Goal: Information Seeking & Learning: Learn about a topic

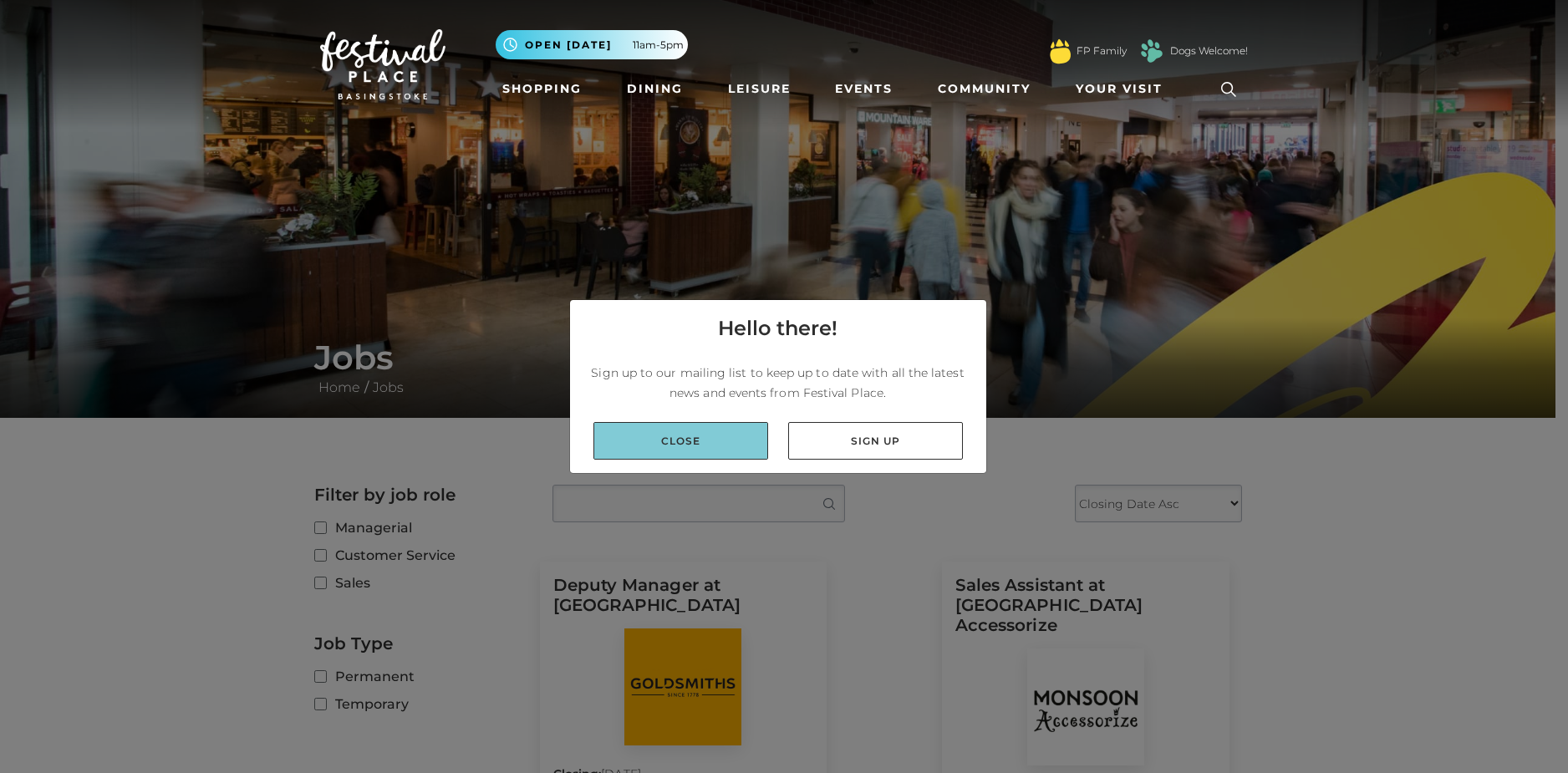
click at [723, 440] on link "Close" at bounding box center [680, 440] width 175 height 37
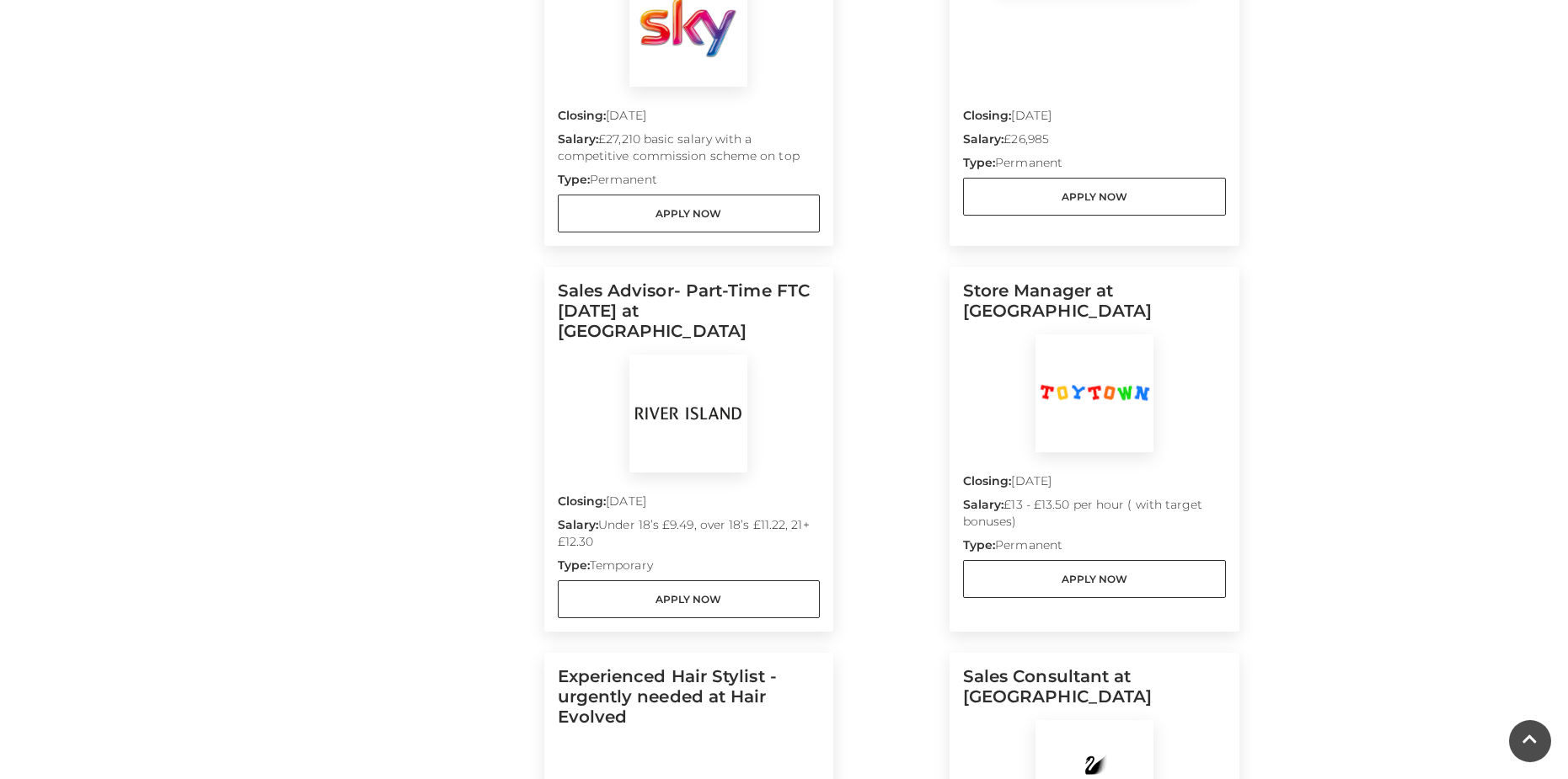
scroll to position [1011, 0]
drag, startPoint x: 756, startPoint y: 275, endPoint x: 798, endPoint y: 288, distance: 44.0
click at [798, 288] on h5 "Sales Advisor- Part-Time FTC JAN 2026 at River Island" at bounding box center [689, 317] width 263 height 75
click at [788, 303] on h5 "Sales Advisor- Part-Time FTC JAN 2026 at River Island" at bounding box center [689, 317] width 263 height 75
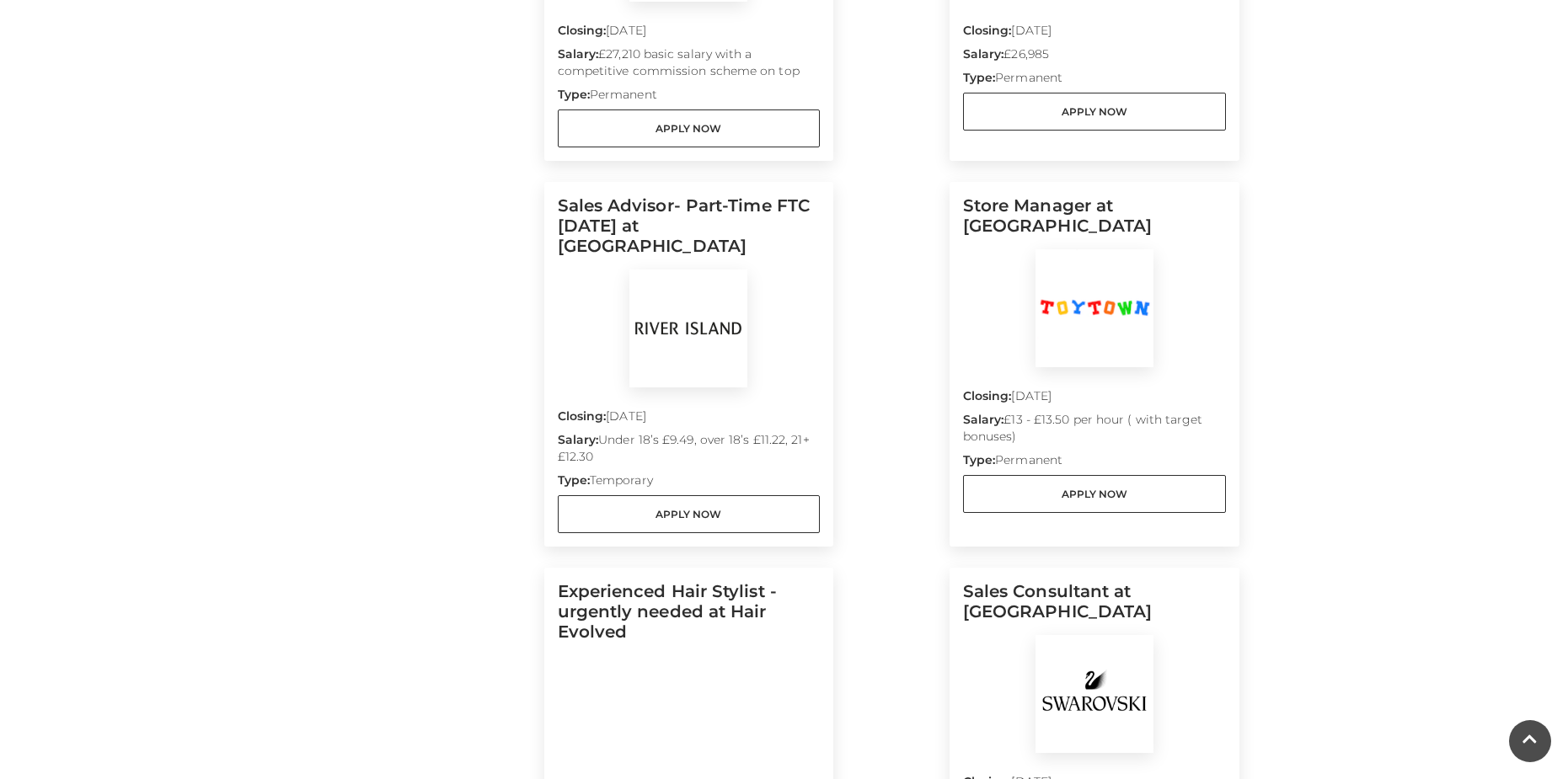
scroll to position [1180, 0]
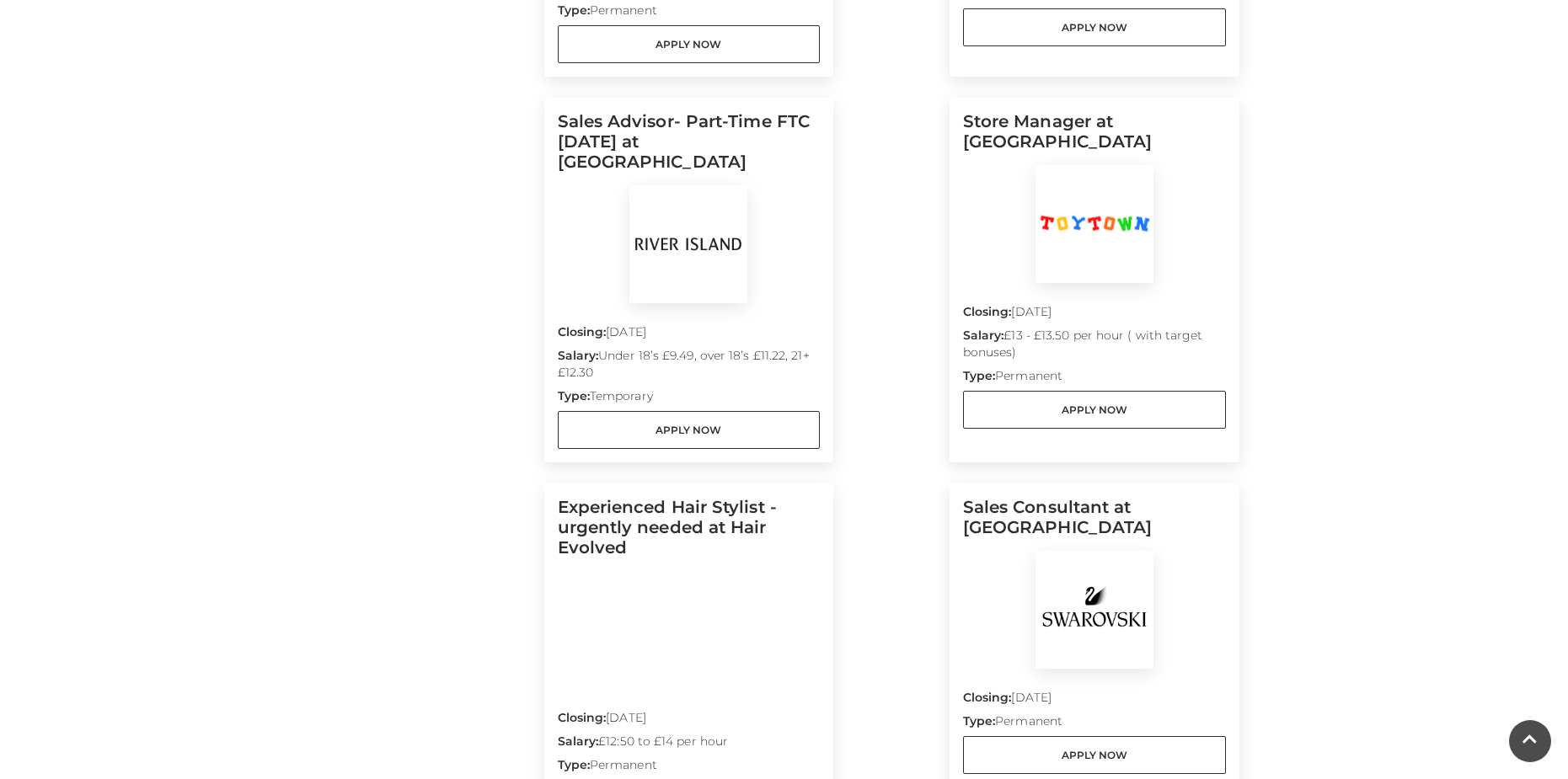
drag, startPoint x: 587, startPoint y: 308, endPoint x: 764, endPoint y: 327, distance: 178.0
click at [764, 347] on p "Salary: Under 18’s £9.49, over 18’s £11.22, 21+ £12.30" at bounding box center [689, 368] width 263 height 40
click at [751, 388] on p "Type: Temporary" at bounding box center [689, 399] width 263 height 24
click at [802, 411] on link "Apply Now" at bounding box center [689, 430] width 263 height 38
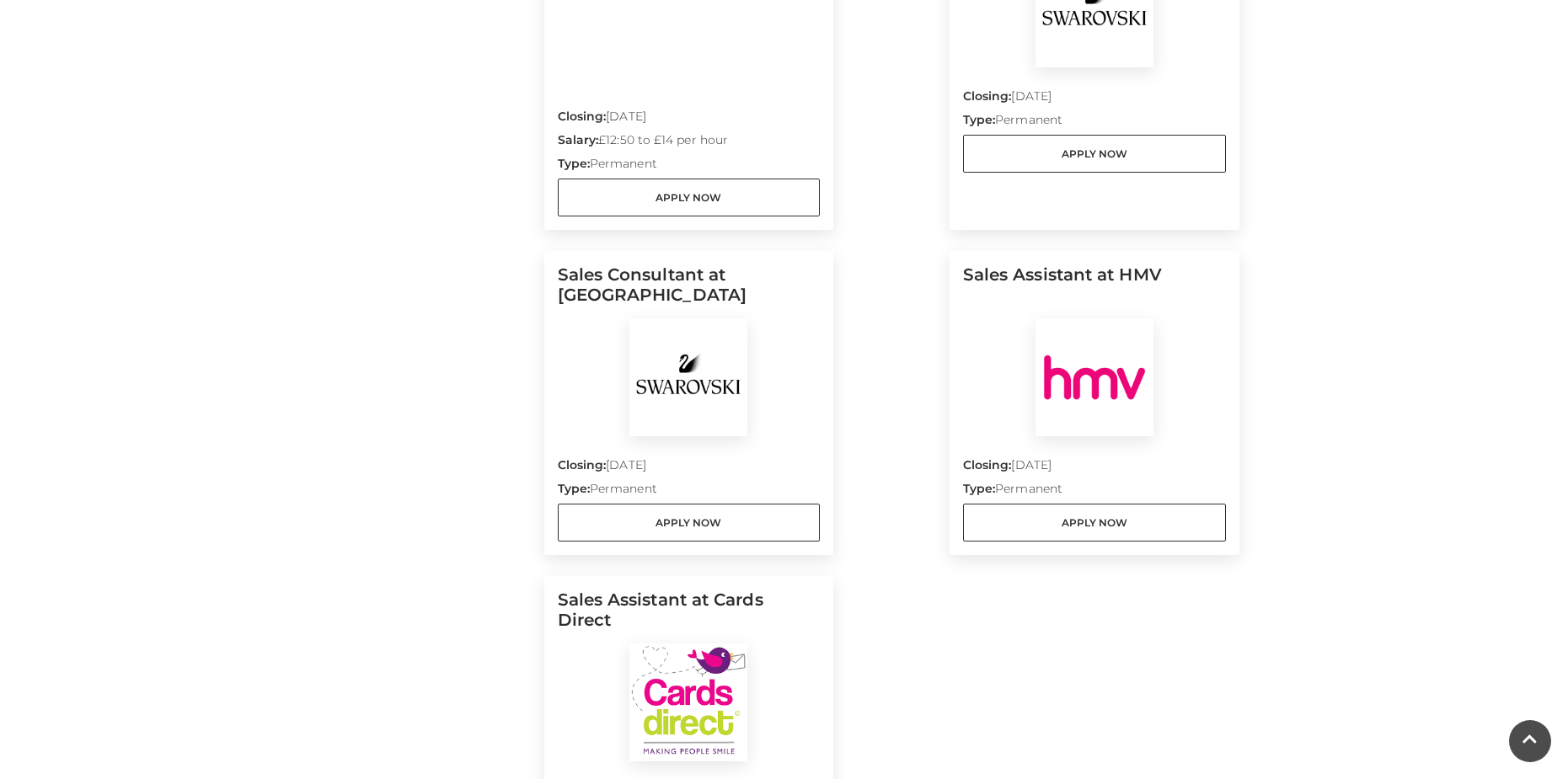
scroll to position [1854, 0]
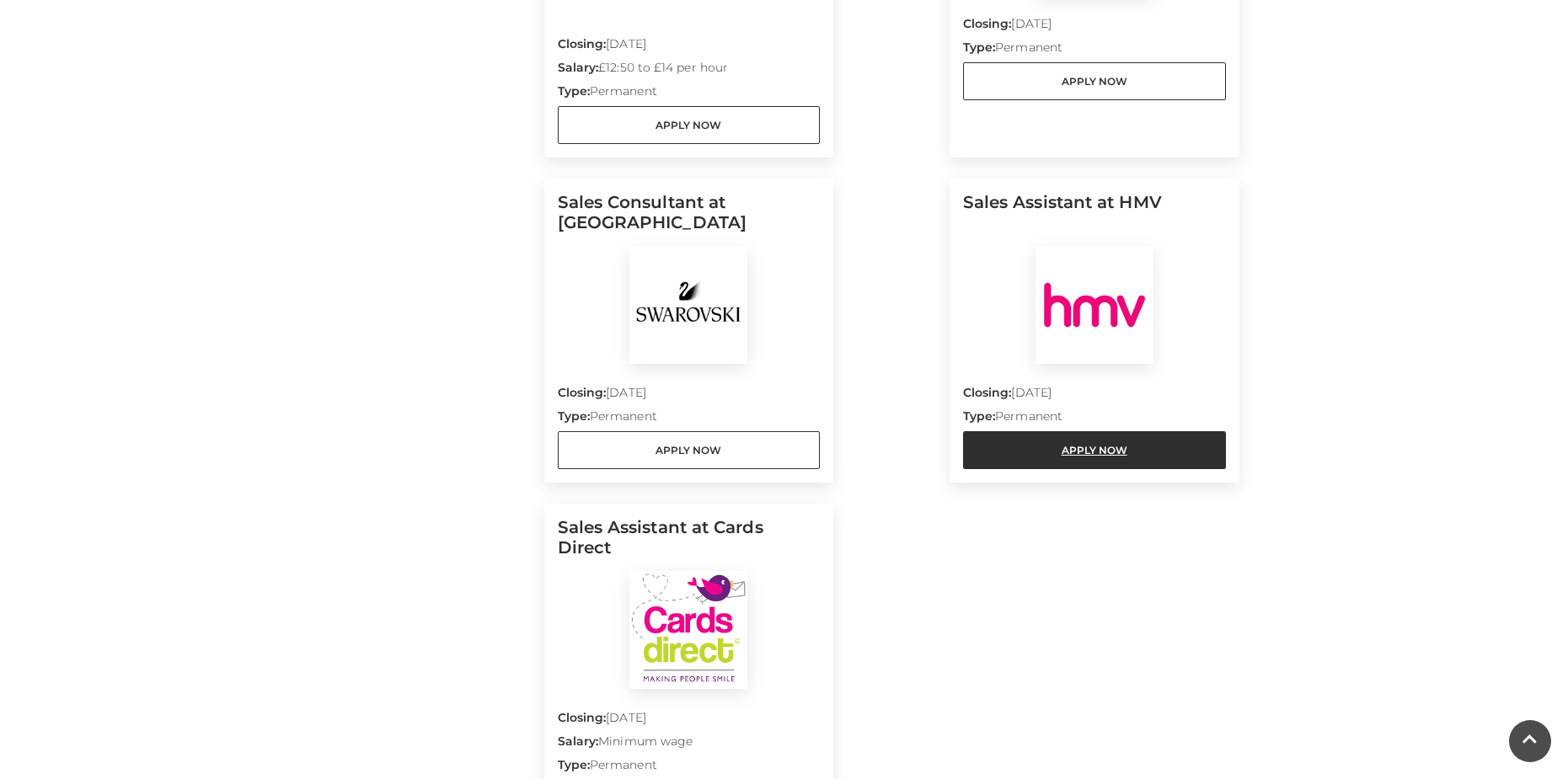
click at [1017, 432] on link "Apply Now" at bounding box center [1094, 450] width 263 height 38
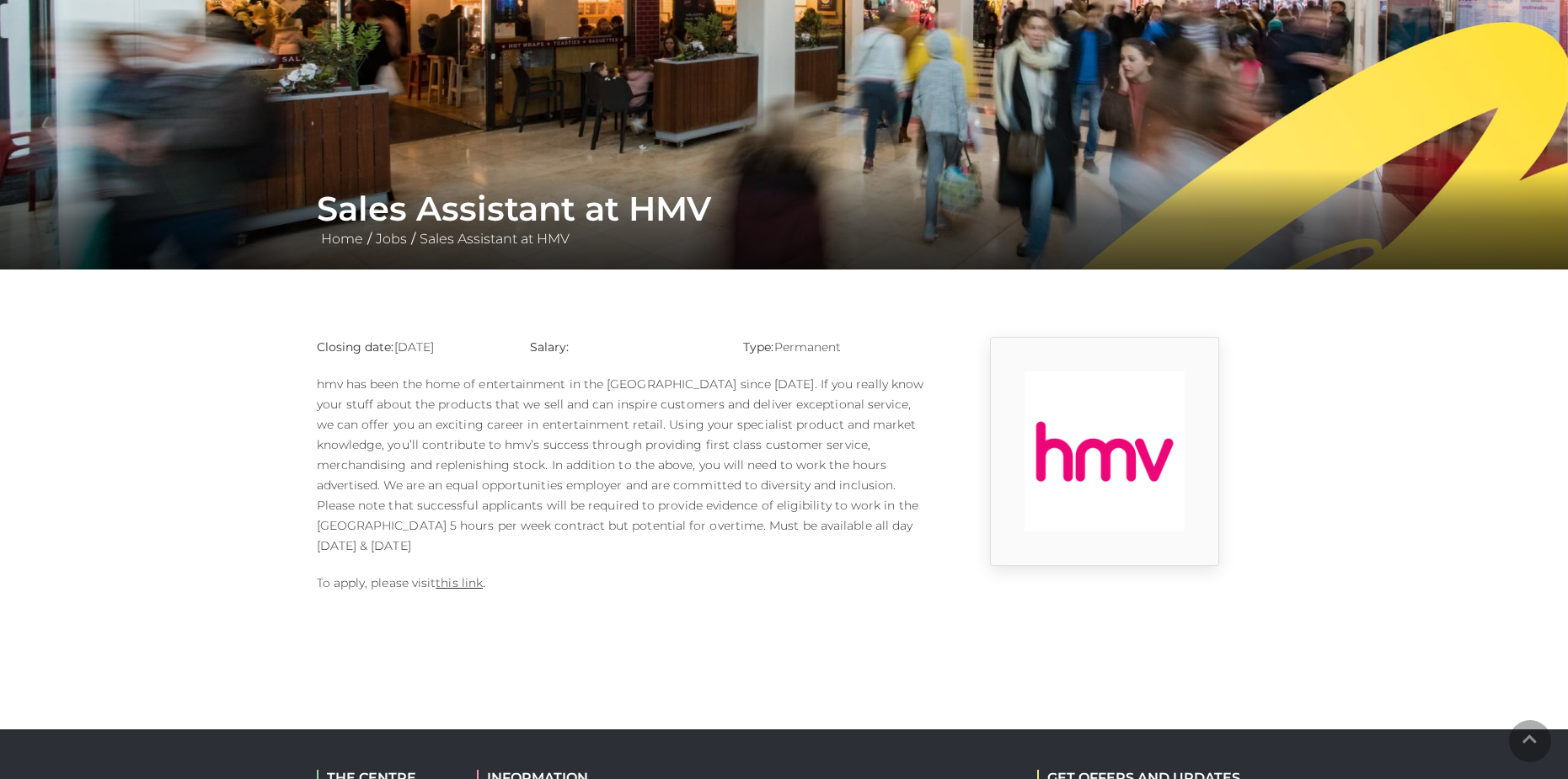
scroll to position [168, 0]
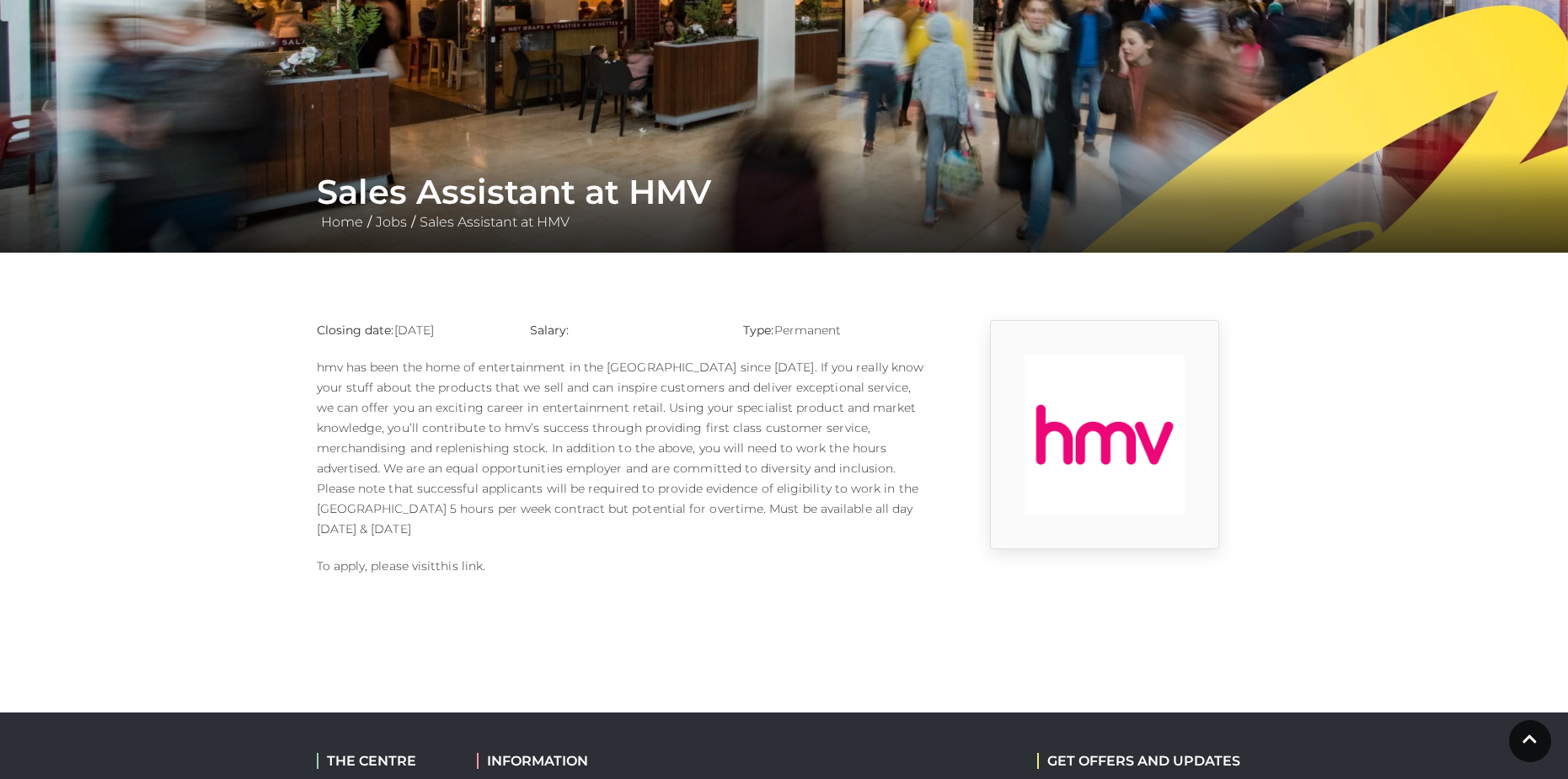
click at [464, 559] on link "this link" at bounding box center [460, 566] width 47 height 15
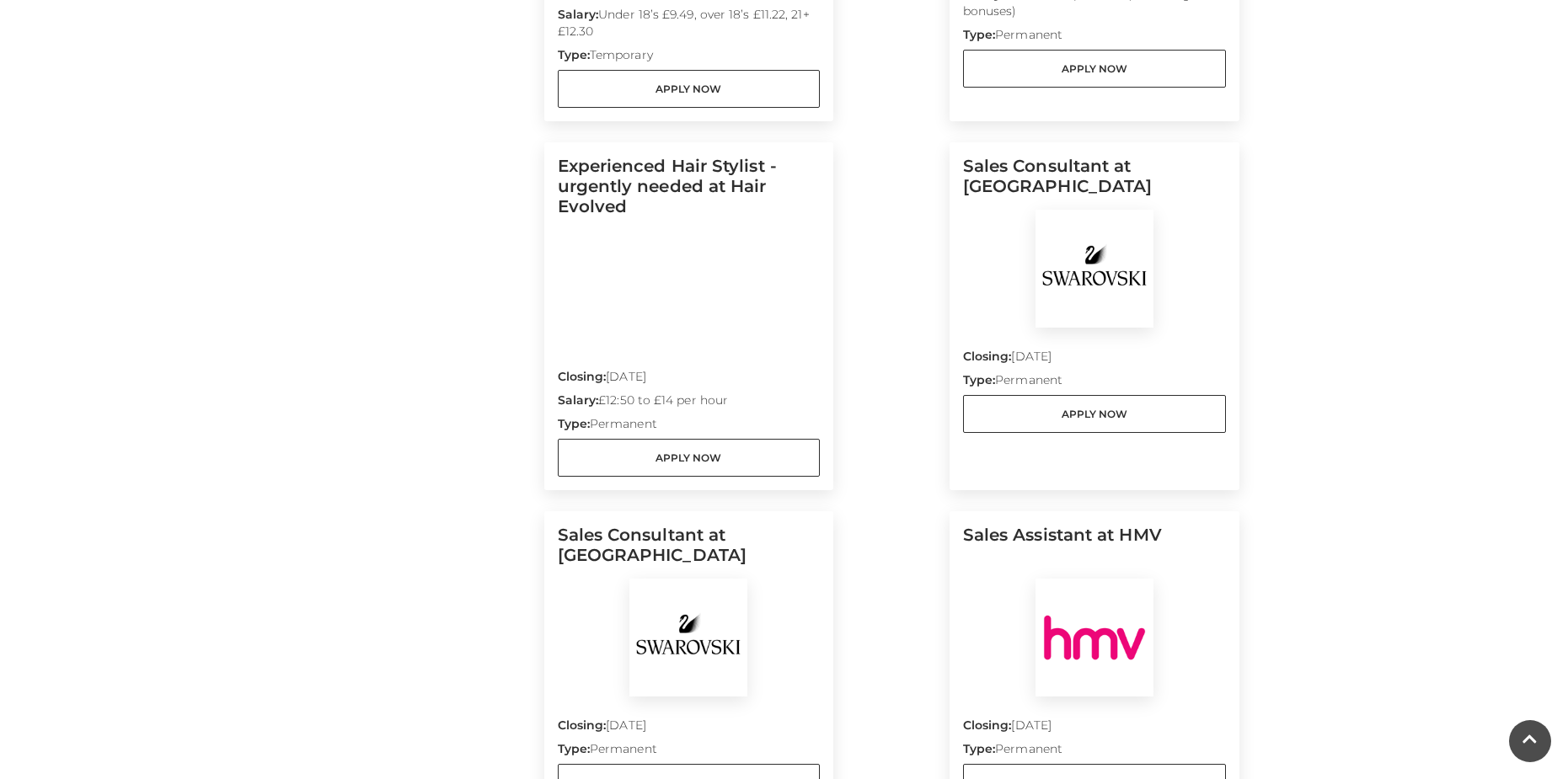
scroll to position [1517, 0]
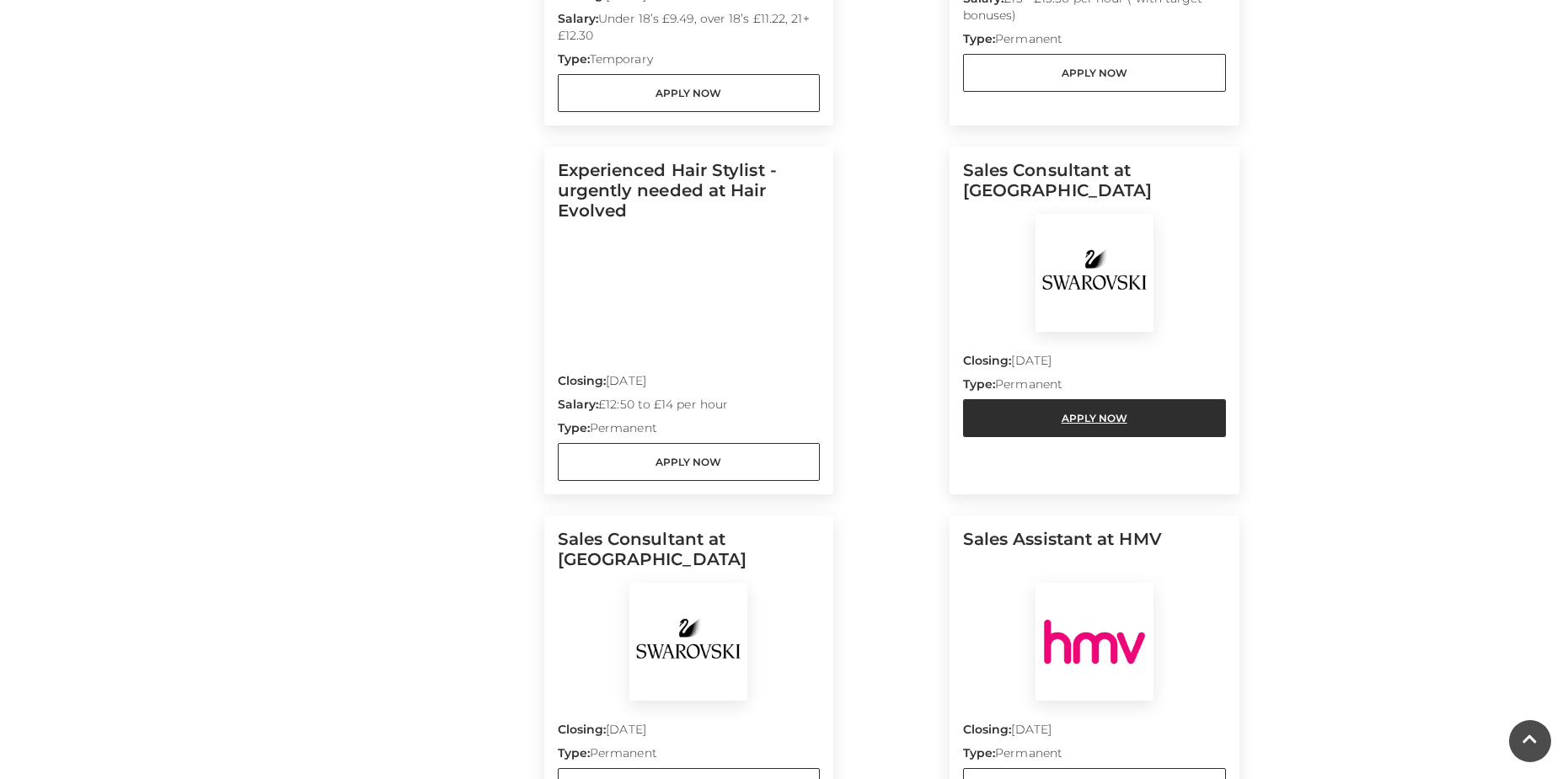
click at [995, 399] on link "Apply Now" at bounding box center [1094, 418] width 263 height 38
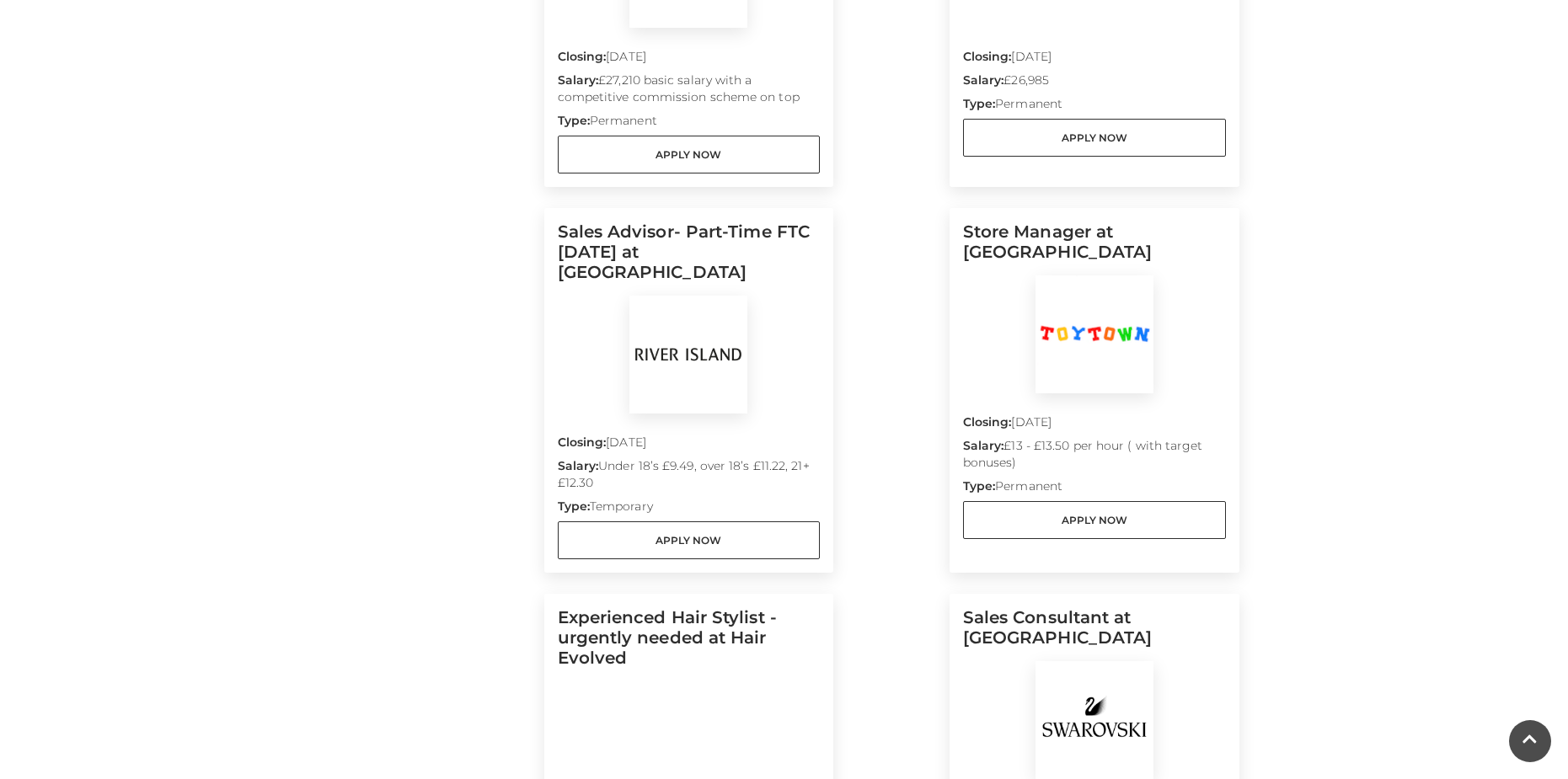
scroll to position [1096, 0]
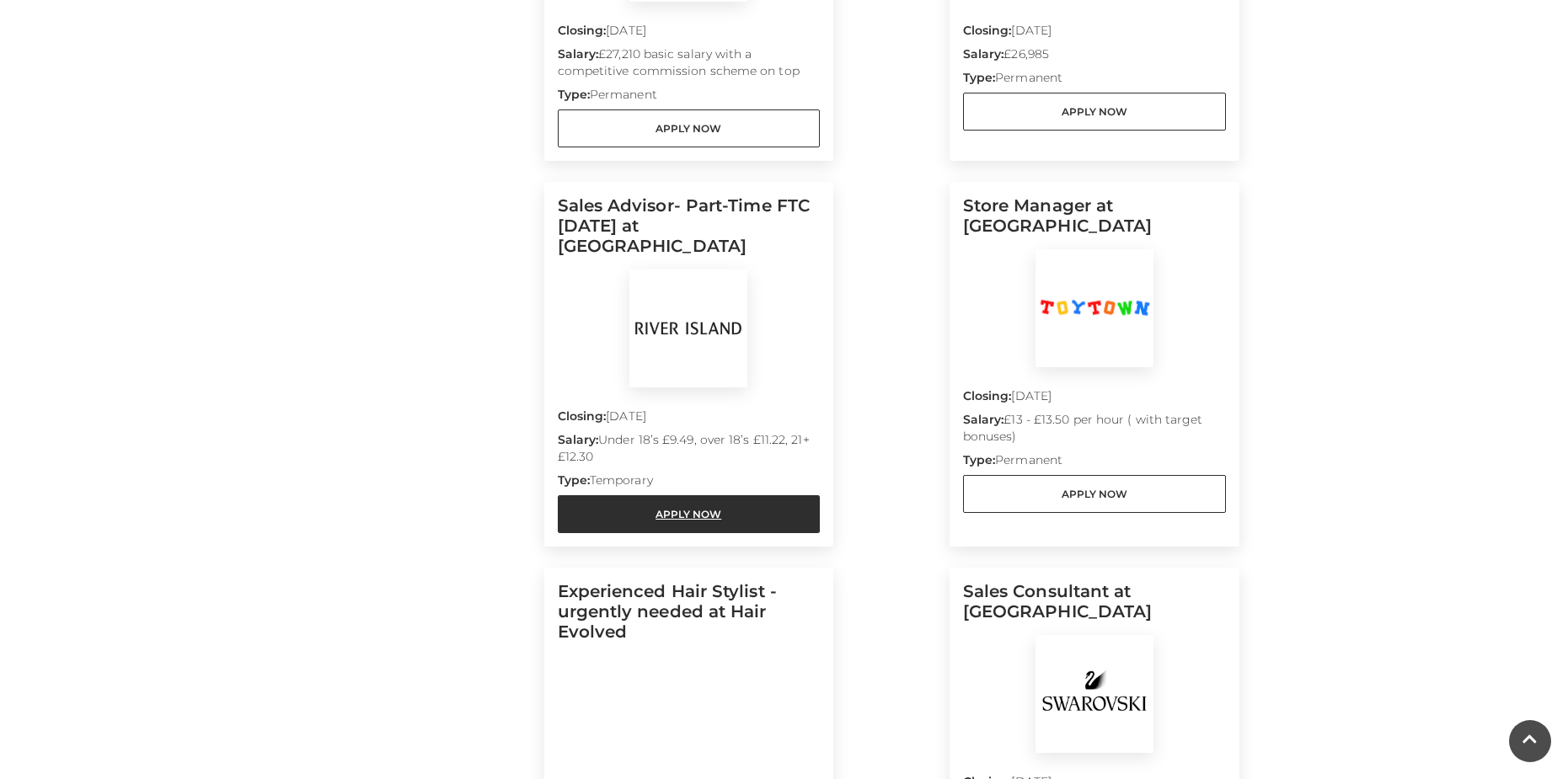
click at [785, 496] on link "Apply Now" at bounding box center [689, 514] width 263 height 38
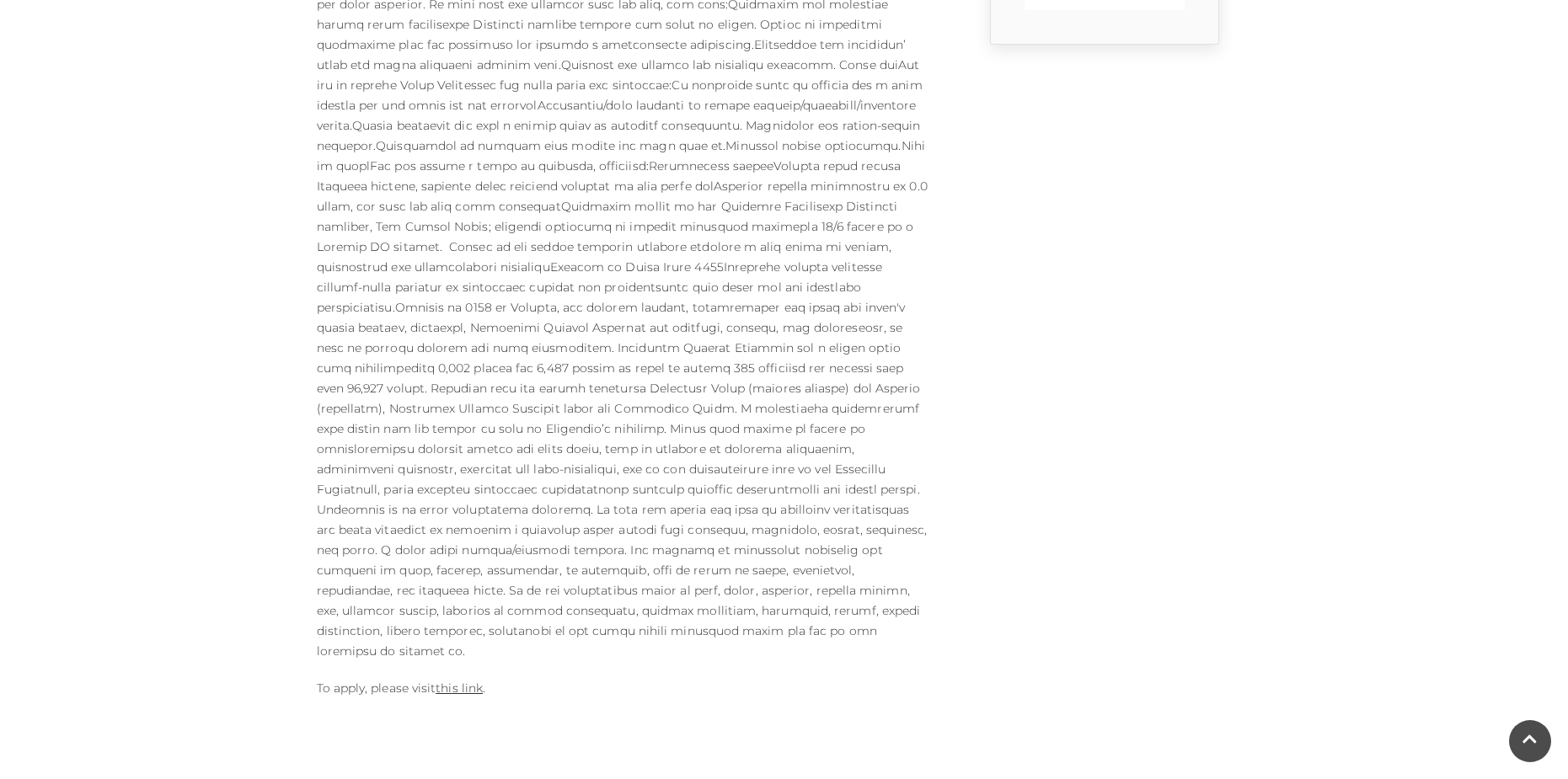
scroll to position [674, 0]
click at [454, 680] on link "this link" at bounding box center [460, 687] width 47 height 15
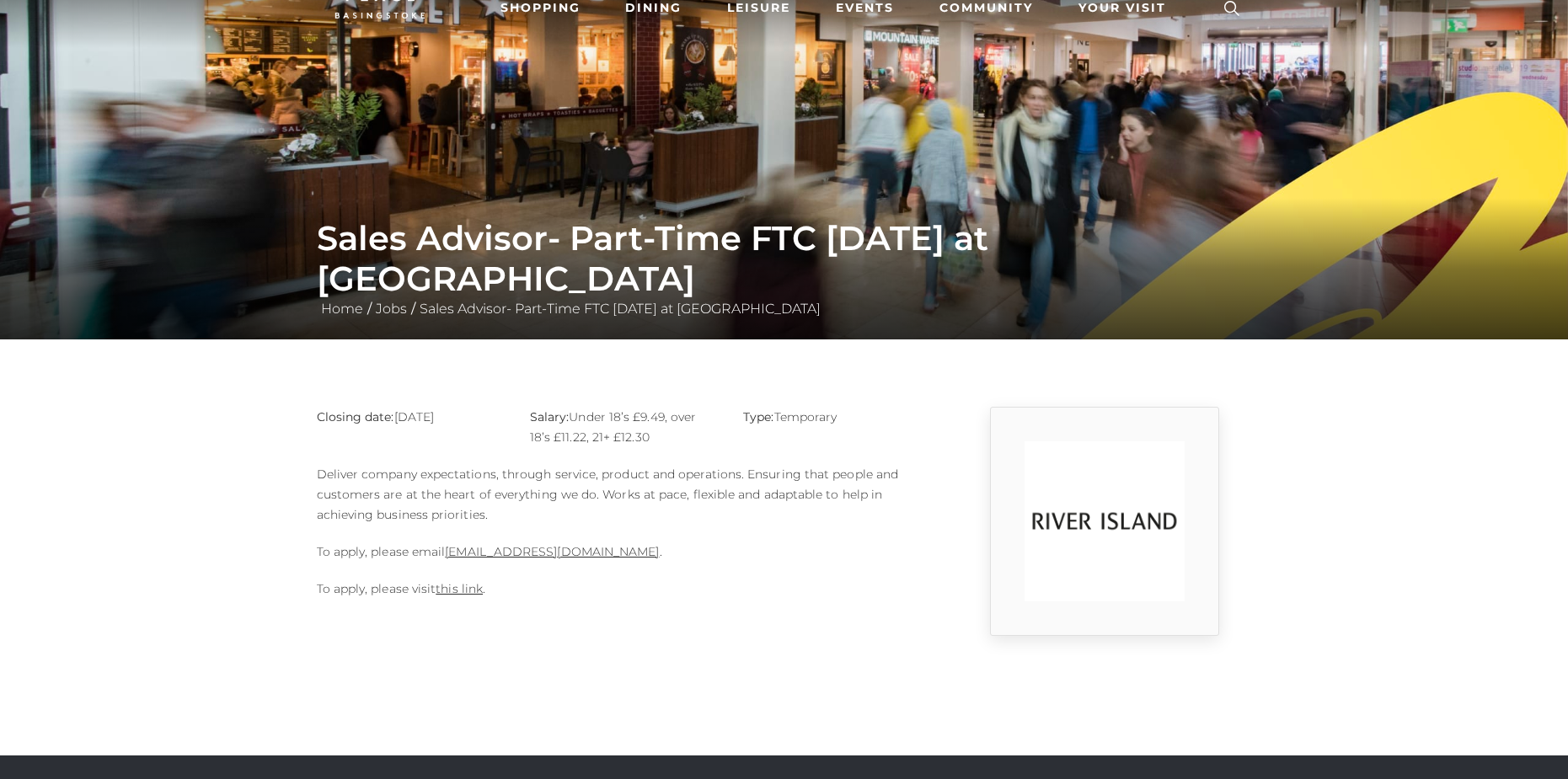
scroll to position [84, 0]
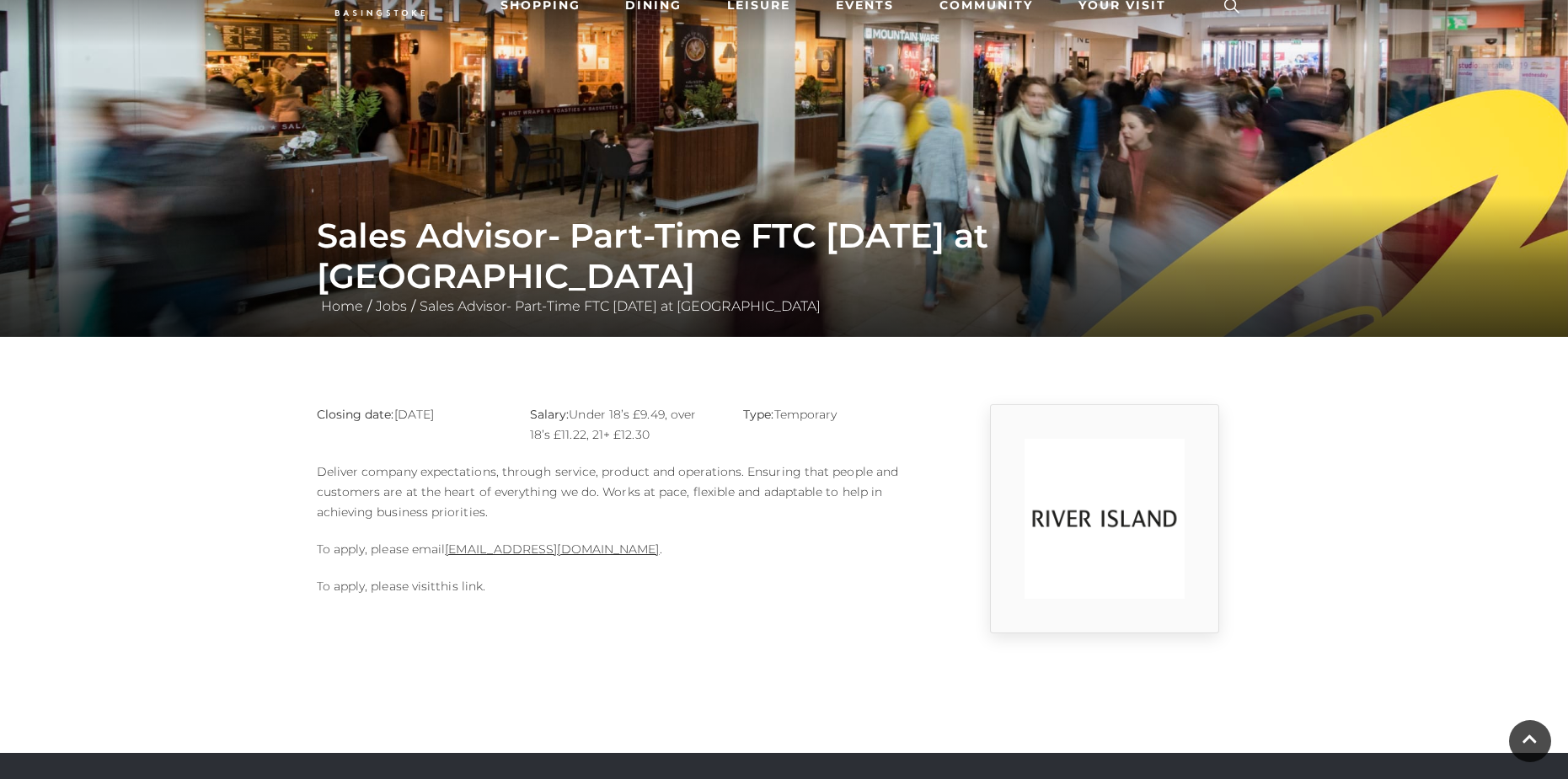
click at [481, 584] on link "this link" at bounding box center [460, 586] width 47 height 15
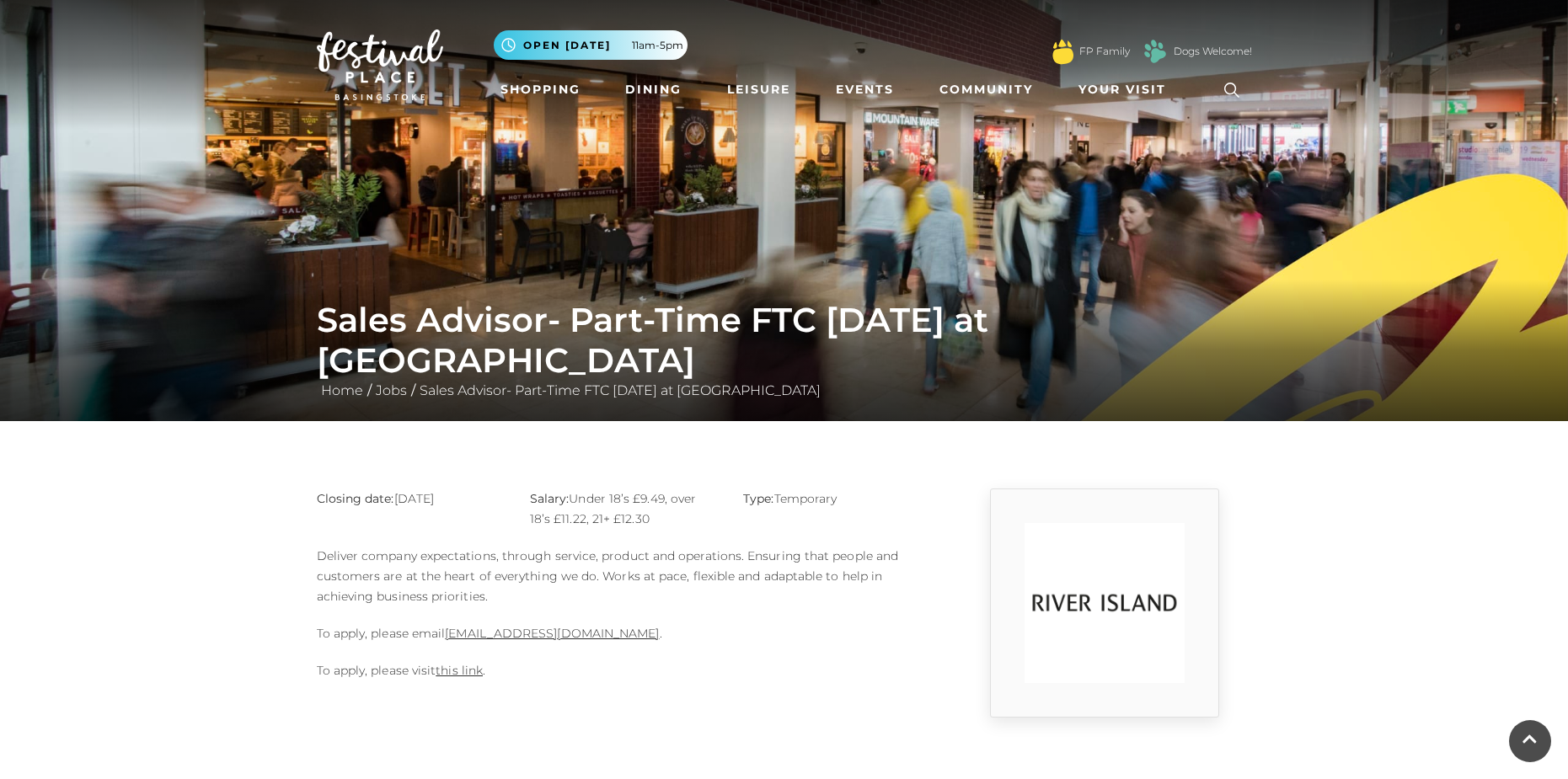
scroll to position [84, 0]
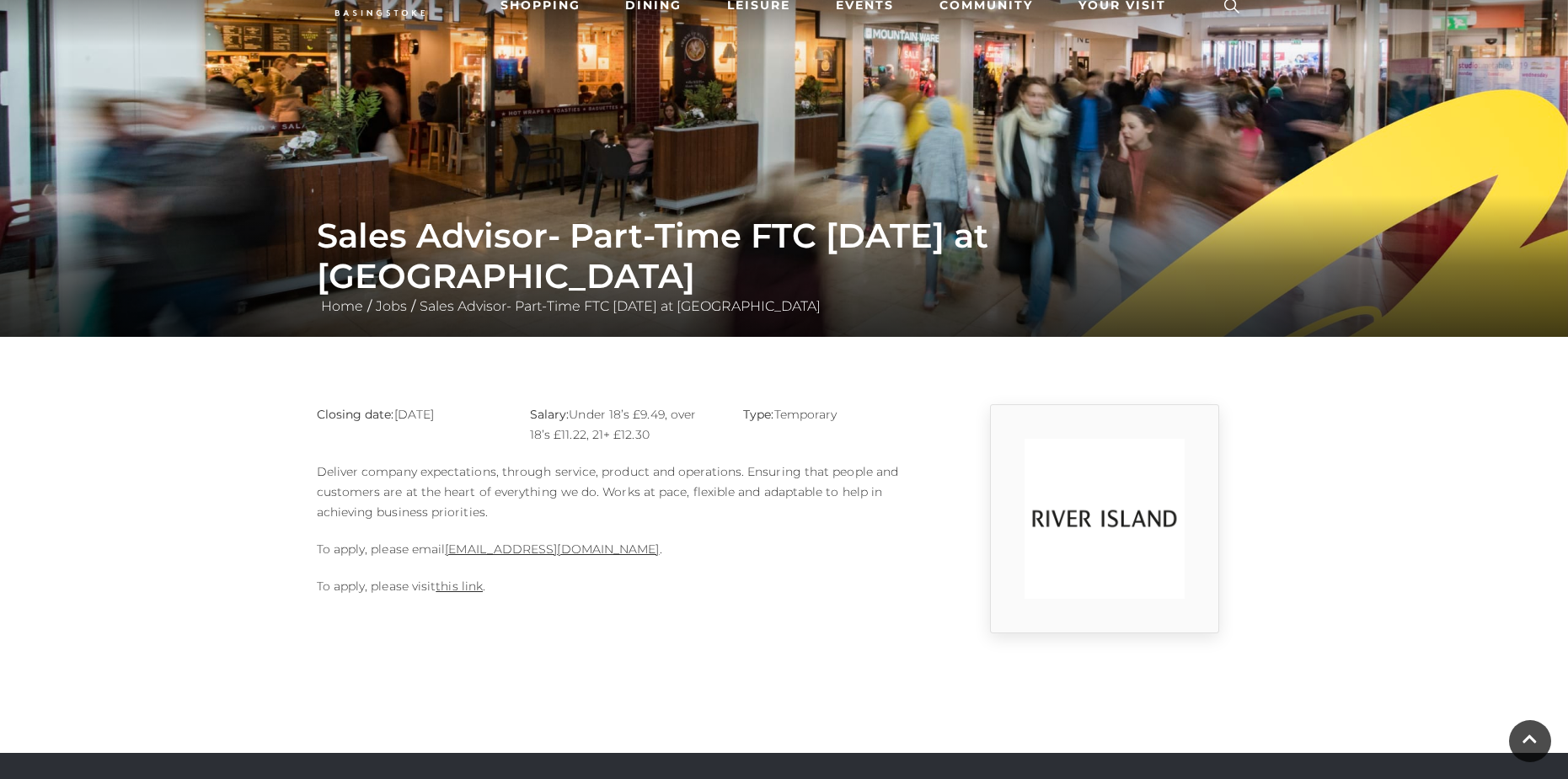
drag, startPoint x: 373, startPoint y: 406, endPoint x: 492, endPoint y: 411, distance: 119.1
click at [492, 411] on p "Closing date: [DATE]" at bounding box center [410, 414] width 188 height 20
click at [492, 425] on div "Closing date: [DATE]" at bounding box center [410, 432] width 213 height 57
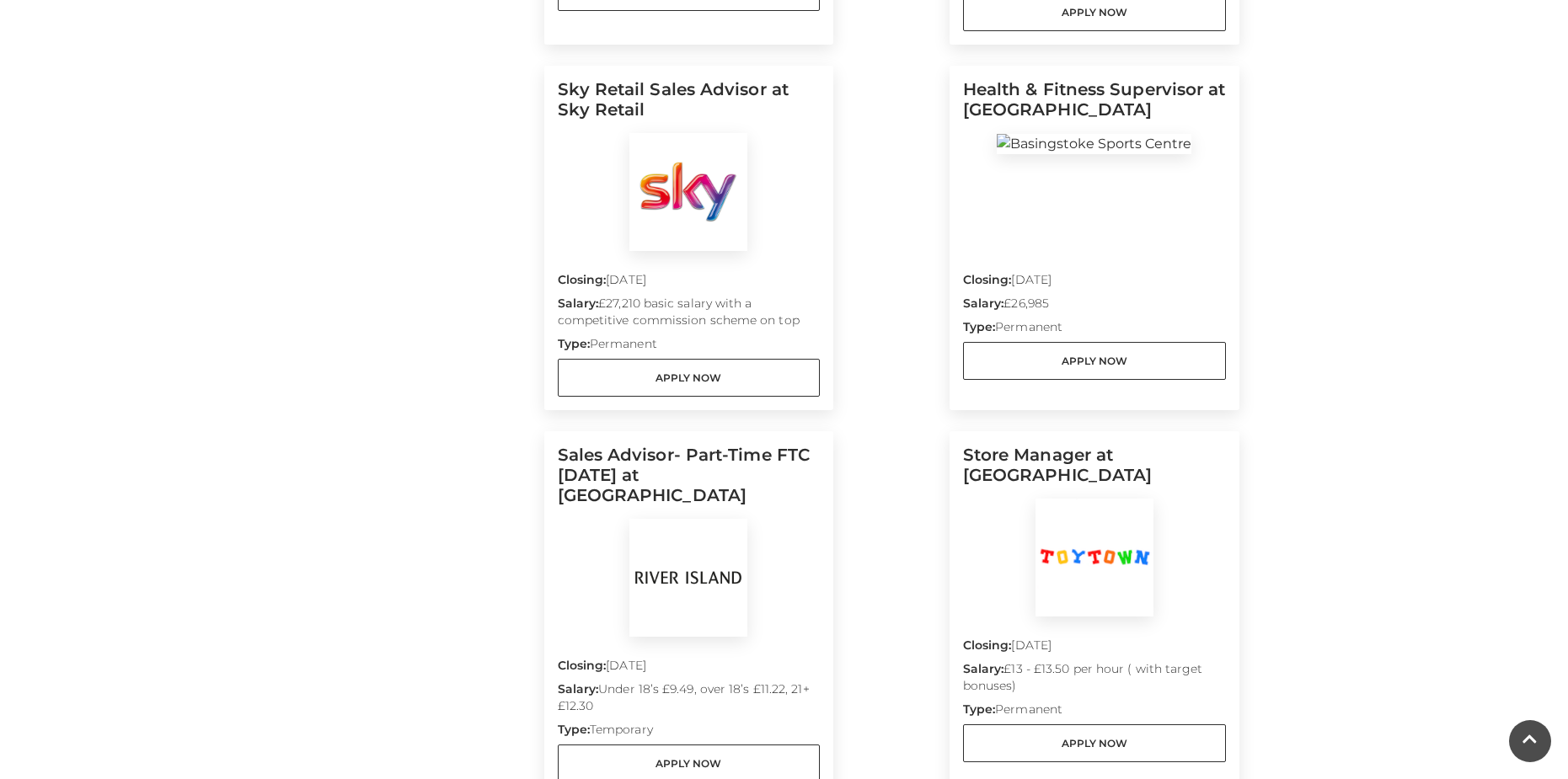
scroll to position [843, 0]
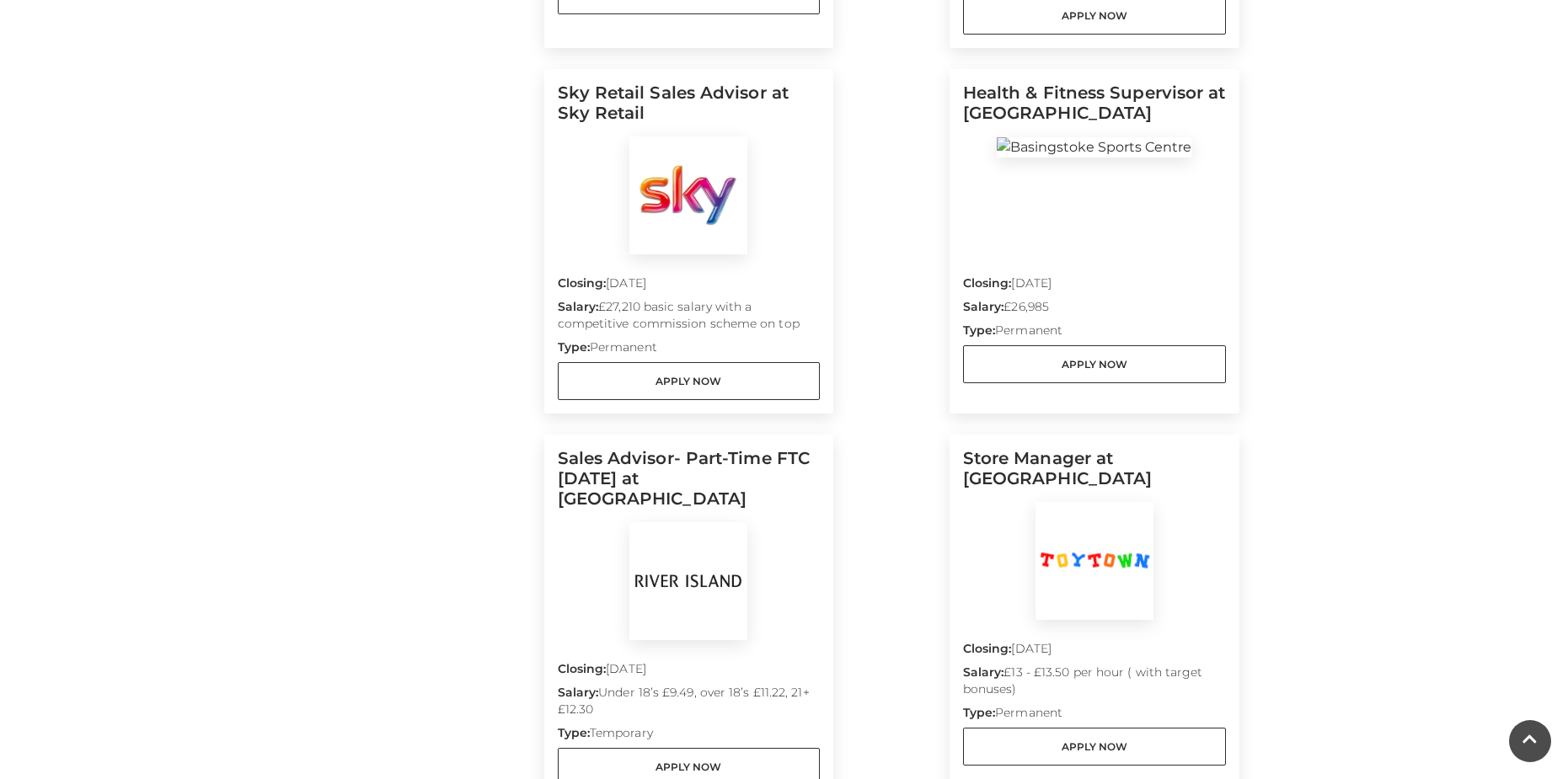
drag, startPoint x: 716, startPoint y: 296, endPoint x: 916, endPoint y: 302, distance: 200.1
click at [884, 298] on div "Deputy Manager at [GEOGRAPHIC_DATA] Closing: [DATE] Type: Permanent Apply Now S…" at bounding box center [891, 794] width 695 height 2179
click at [916, 303] on div "Deputy Manager at [GEOGRAPHIC_DATA] Closing: [DATE] Type: Permanent Apply Now S…" at bounding box center [891, 794] width 695 height 2179
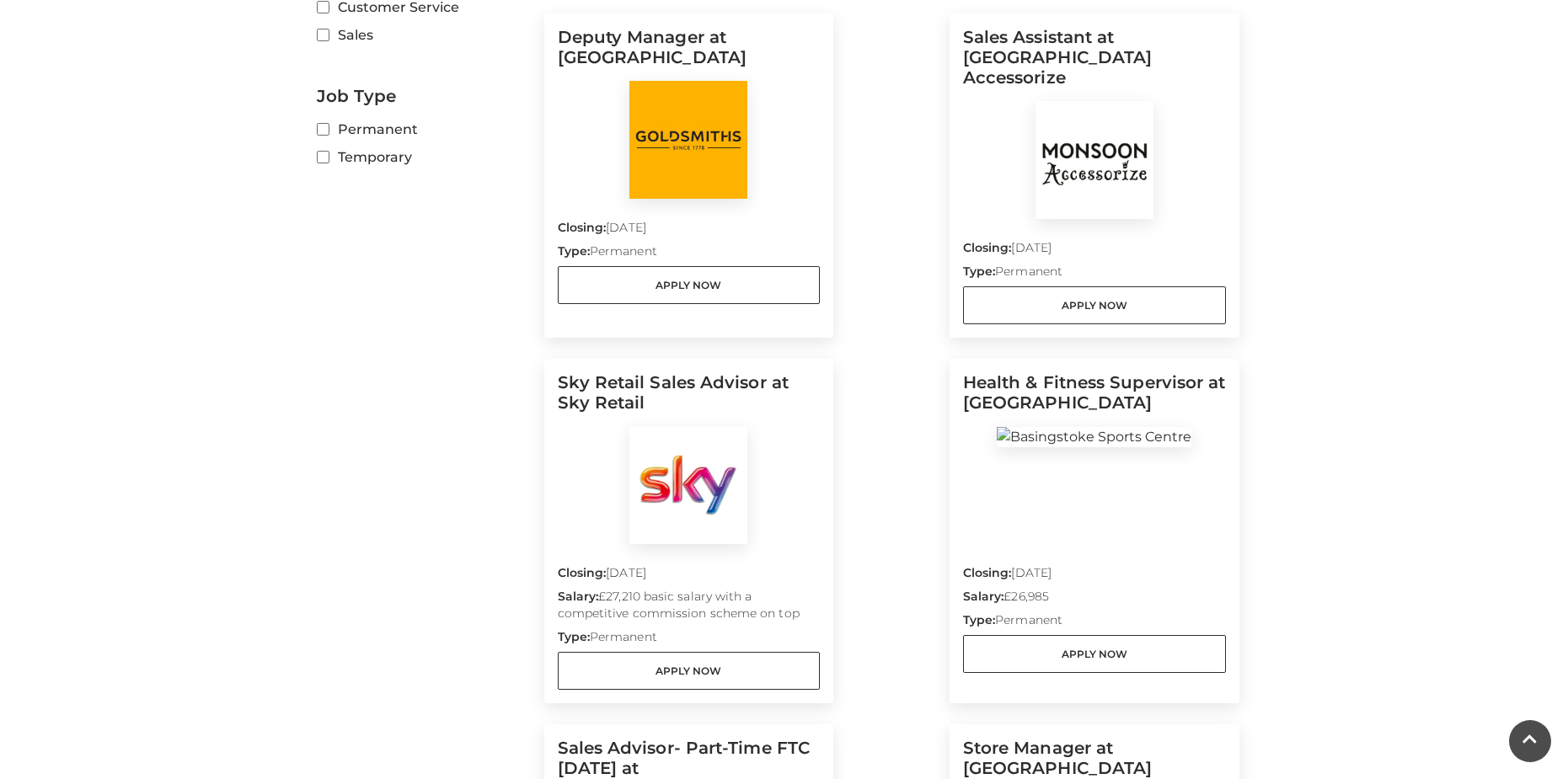
scroll to position [590, 0]
